Goal: Information Seeking & Learning: Learn about a topic

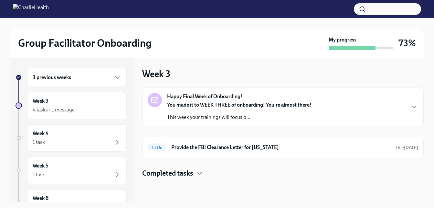
click at [79, 79] on div "3 previous weeks" at bounding box center [77, 77] width 89 height 8
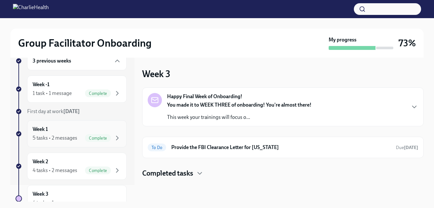
scroll to position [32, 0]
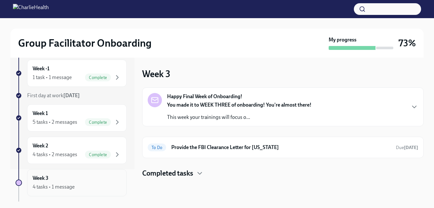
click at [66, 176] on div "Week 3 4 tasks • 1 message" at bounding box center [77, 182] width 89 height 16
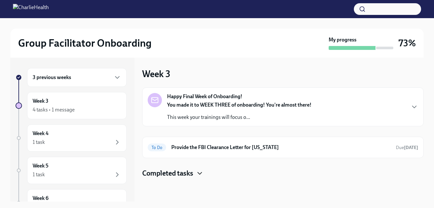
click at [203, 173] on icon "button" at bounding box center [200, 173] width 8 height 8
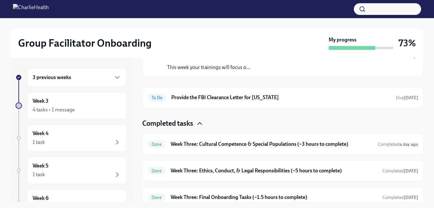
scroll to position [56, 0]
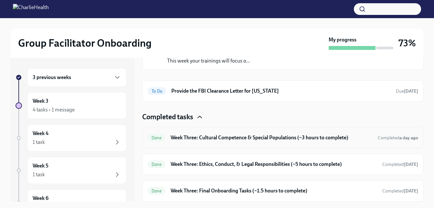
click at [219, 136] on h6 "Week Three: Cultural Competence & Special Populations (~3 hours to complete)" at bounding box center [272, 137] width 202 height 7
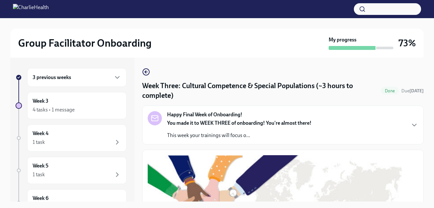
click at [196, 113] on strong "Happy Final Week of Onboarding!" at bounding box center [204, 114] width 75 height 7
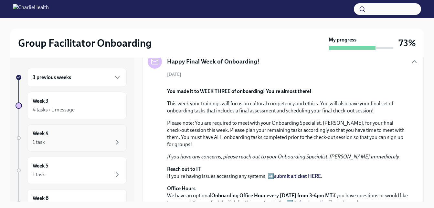
scroll to position [45, 0]
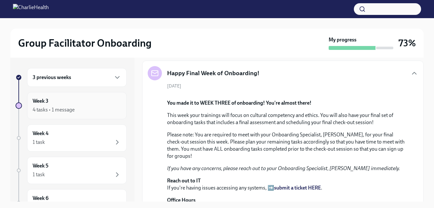
click at [60, 112] on div "4 tasks • 1 message" at bounding box center [54, 109] width 42 height 7
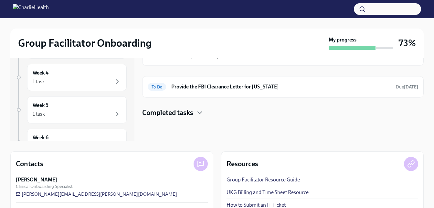
scroll to position [32, 0]
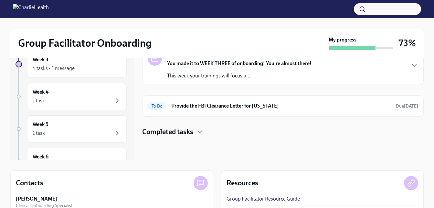
drag, startPoint x: 148, startPoint y: 134, endPoint x: 143, endPoint y: 134, distance: 4.9
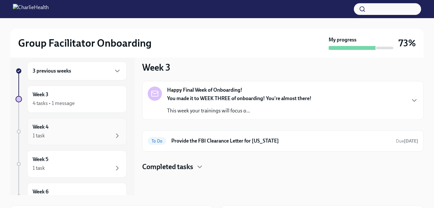
scroll to position [0, 0]
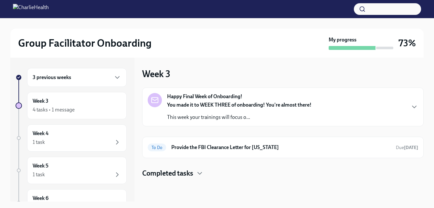
click at [75, 78] on div "3 previous weeks" at bounding box center [77, 77] width 89 height 8
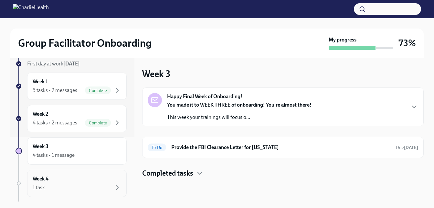
scroll to position [65, 0]
click at [57, 150] on div "Week 3 4 tasks • 1 message" at bounding box center [77, 150] width 89 height 16
click at [56, 150] on div "Week 3 4 tasks • 1 message" at bounding box center [77, 150] width 89 height 16
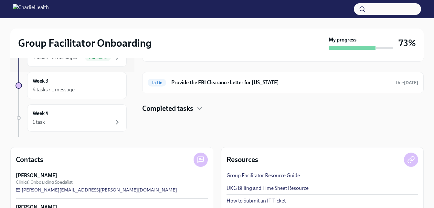
click at [192, 110] on h4 "Completed tasks" at bounding box center [167, 108] width 51 height 10
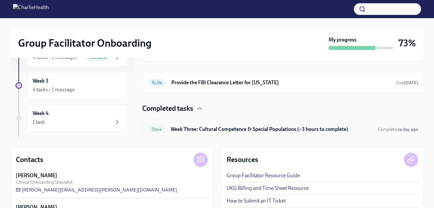
click at [192, 128] on h6 "Week Three: Cultural Competence & Special Populations (~3 hours to complete)" at bounding box center [272, 128] width 202 height 7
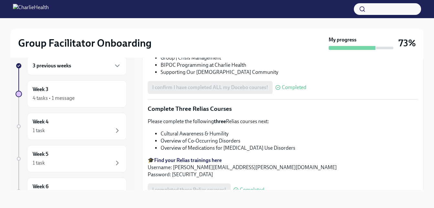
scroll to position [485, 0]
